Goal: Transaction & Acquisition: Obtain resource

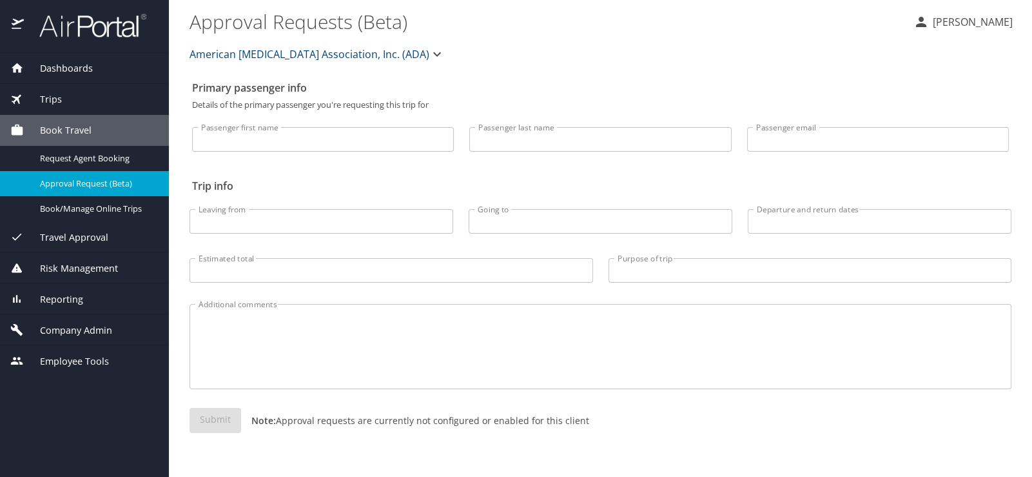
click at [72, 323] on span "Company Admin" at bounding box center [68, 330] width 88 height 14
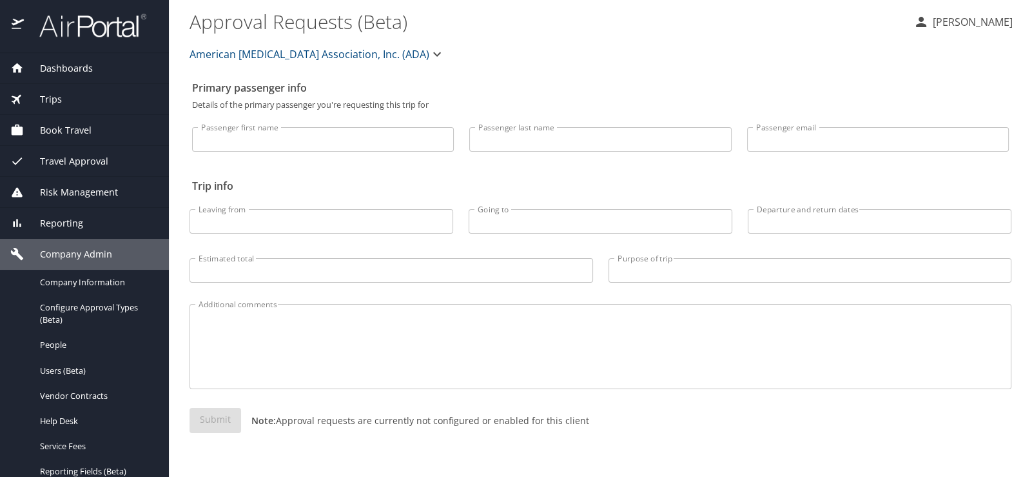
click at [45, 220] on span "Reporting" at bounding box center [53, 223] width 59 height 14
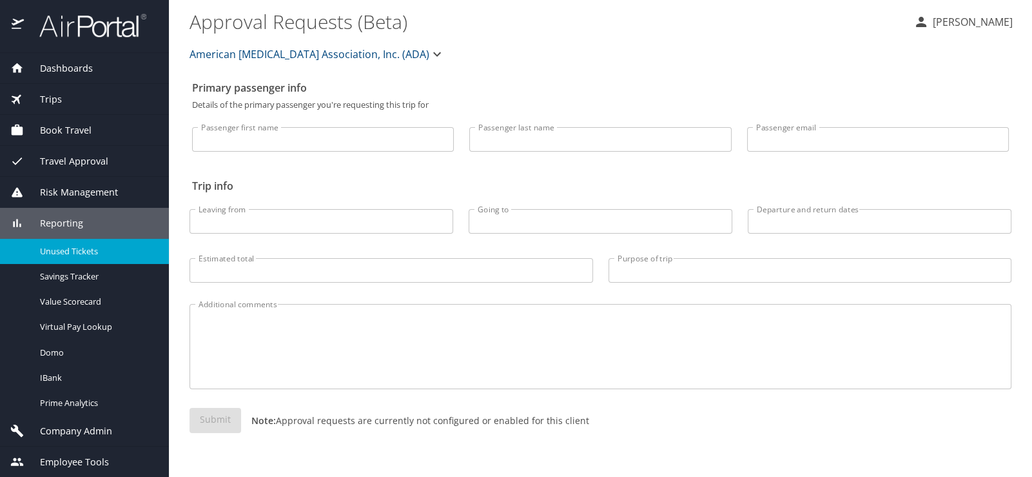
click at [49, 245] on span "Unused Tickets" at bounding box center [96, 251] width 113 height 12
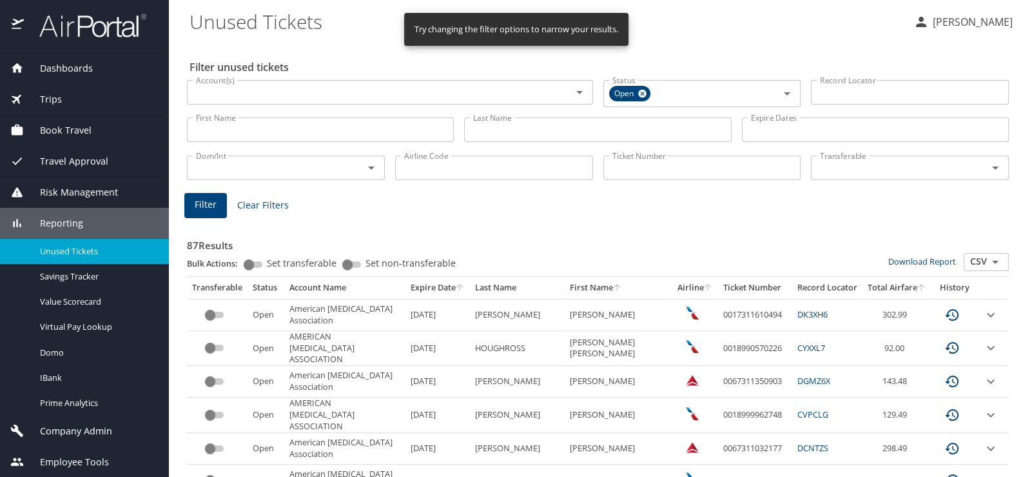
click at [990, 254] on icon "Open" at bounding box center [995, 261] width 15 height 15
click at [974, 259] on li "CSV" at bounding box center [976, 265] width 45 height 17
click at [914, 255] on link "Download Report" at bounding box center [923, 261] width 68 height 12
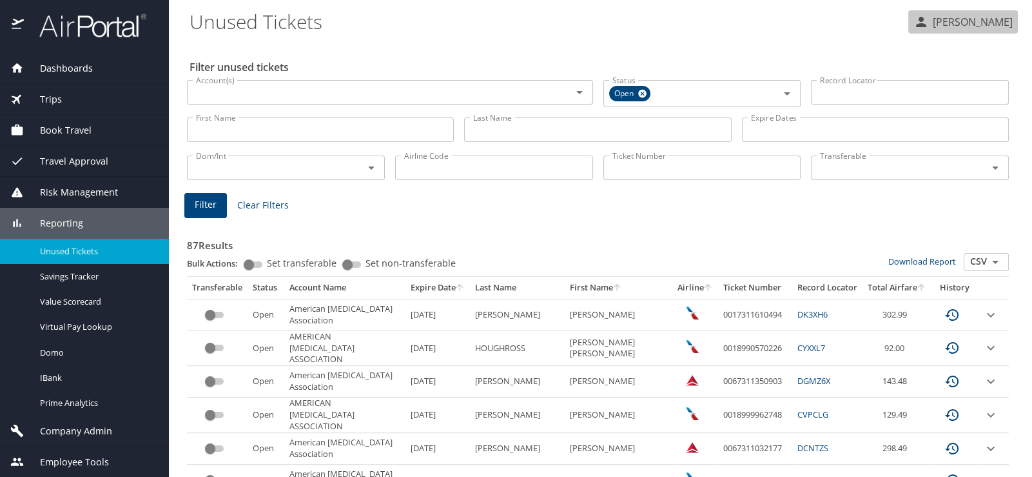
click at [993, 22] on p "Nancy Barfield" at bounding box center [971, 21] width 84 height 15
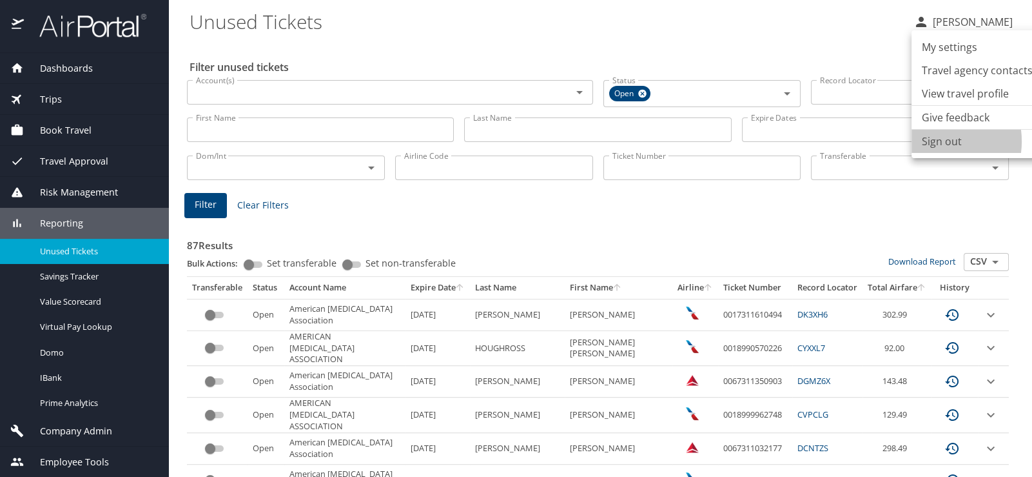
click at [932, 130] on li "Sign out" at bounding box center [978, 141] width 132 height 23
